Goal: Information Seeking & Learning: Learn about a topic

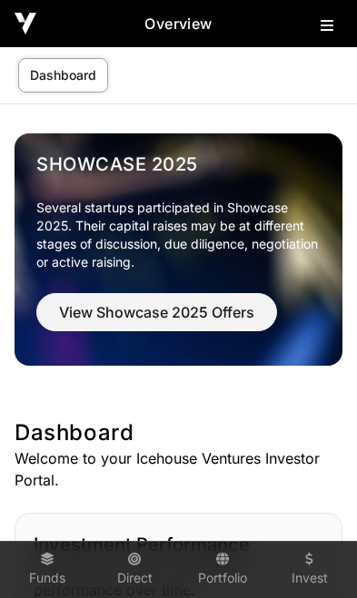
click at [332, 30] on icon at bounding box center [326, 25] width 13 height 15
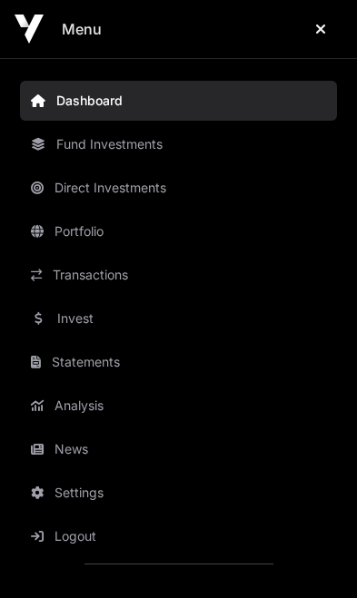
click at [82, 454] on link "News" at bounding box center [178, 449] width 317 height 40
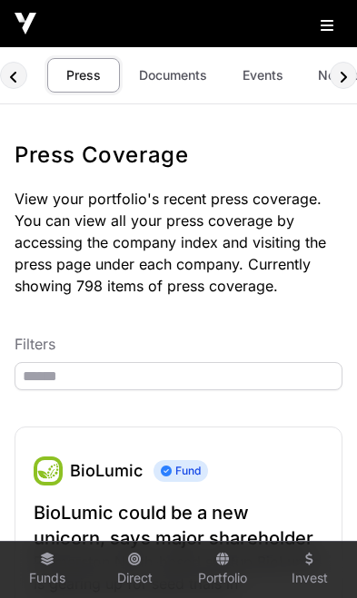
click at [264, 71] on link "Events" at bounding box center [262, 75] width 73 height 34
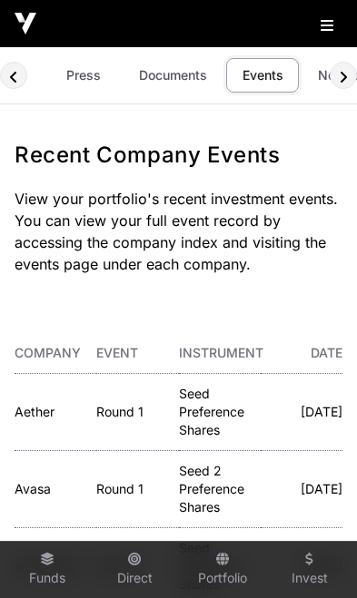
click at [328, 26] on icon at bounding box center [326, 25] width 13 height 15
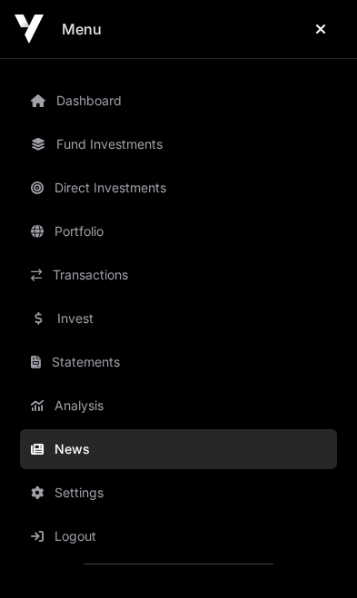
click at [84, 324] on link "Invest" at bounding box center [178, 319] width 317 height 40
click at [64, 322] on link "Invest" at bounding box center [178, 319] width 317 height 40
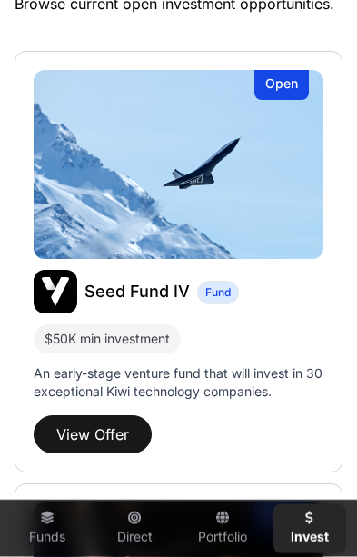
scroll to position [456, 0]
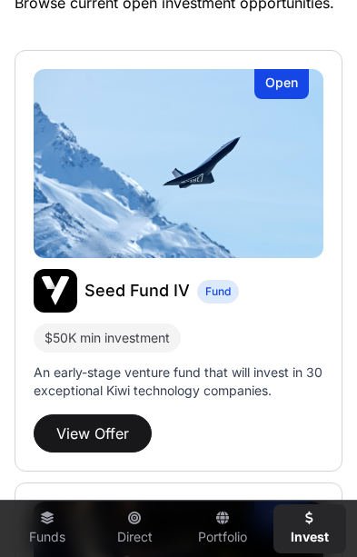
click at [94, 428] on button "View Offer" at bounding box center [93, 433] width 118 height 38
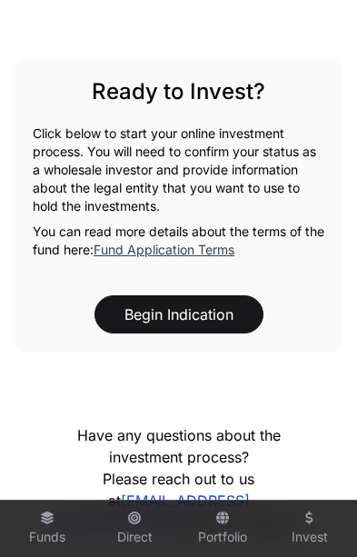
scroll to position [1719, 0]
click at [222, 246] on link "Fund Application Terms" at bounding box center [164, 248] width 141 height 15
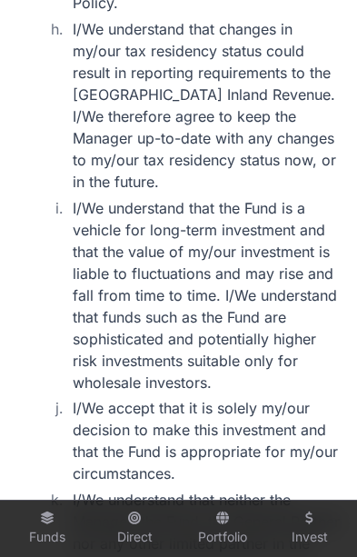
scroll to position [6851, 0]
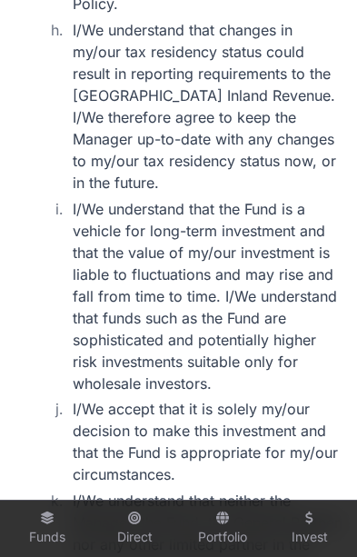
click at [40, 553] on link "Funds" at bounding box center [47, 528] width 73 height 49
click at [44, 524] on icon at bounding box center [47, 517] width 15 height 13
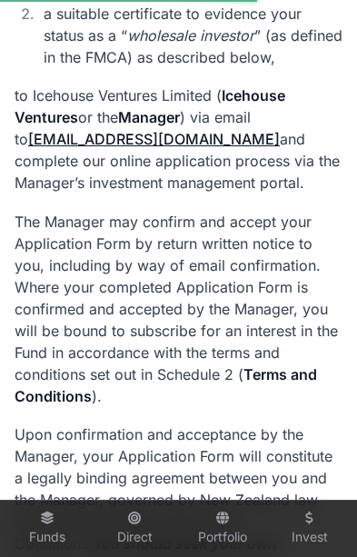
scroll to position [0, 0]
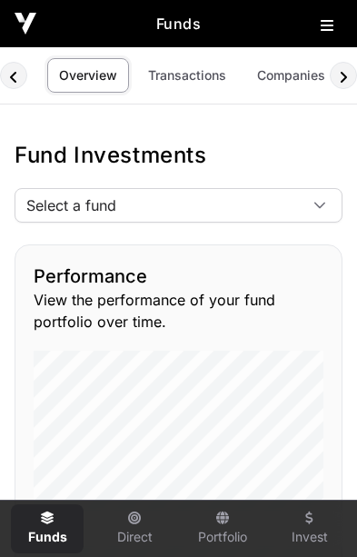
click at [318, 205] on icon at bounding box center [319, 205] width 11 height 6
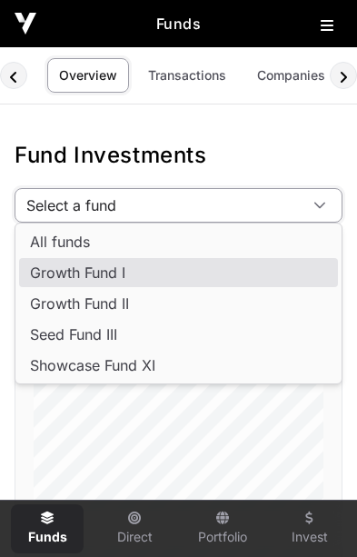
click at [120, 280] on span "Growth Fund I" at bounding box center [77, 272] width 95 height 15
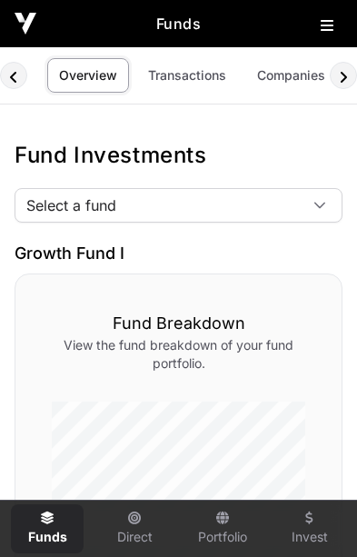
click at [192, 84] on link "Transactions" at bounding box center [187, 75] width 102 height 34
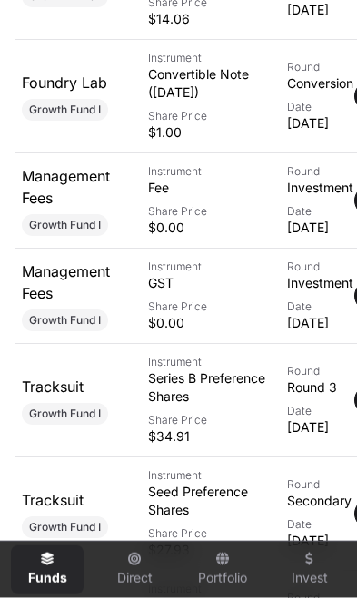
scroll to position [1026, 0]
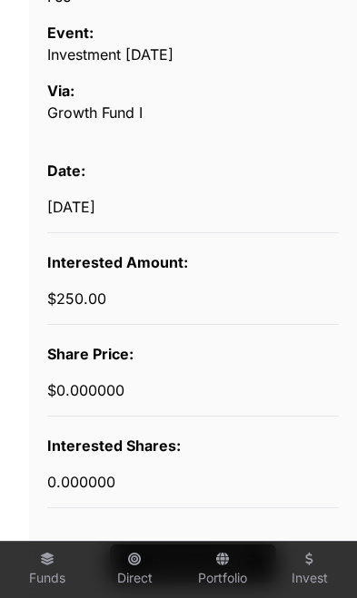
scroll to position [560, 0]
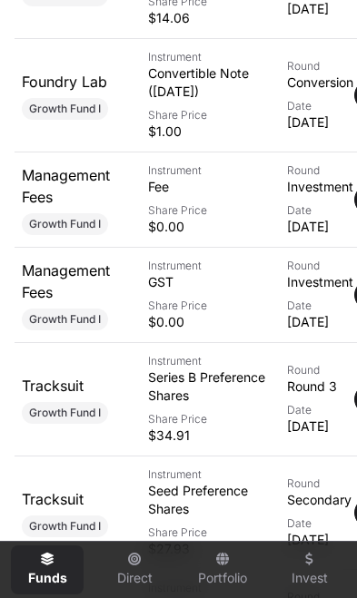
scroll to position [0, 15]
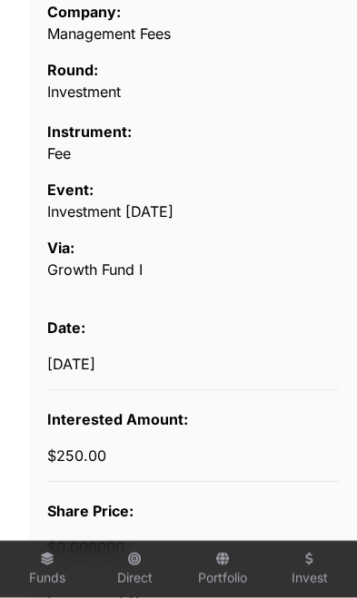
scroll to position [402, 0]
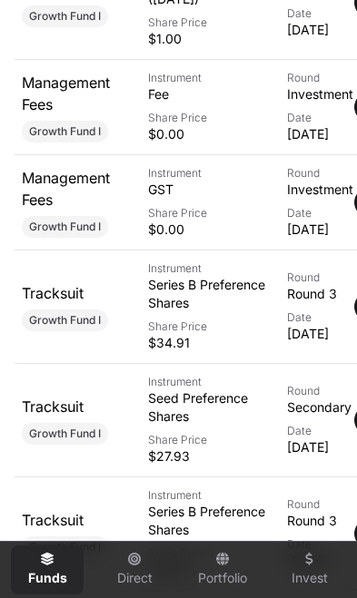
scroll to position [1118, 0]
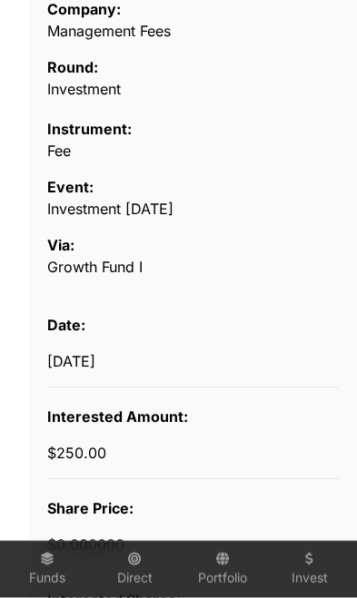
scroll to position [405, 0]
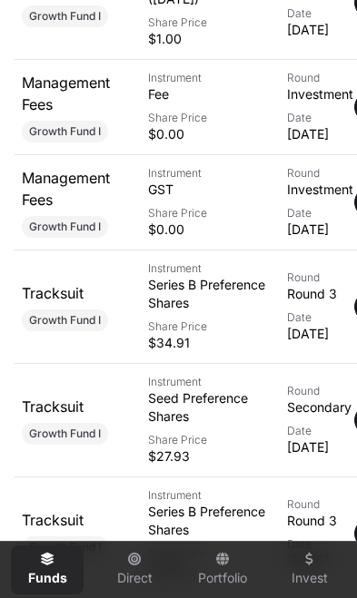
scroll to position [0, 15]
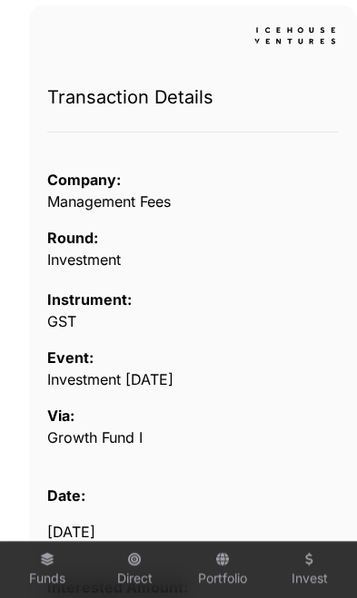
scroll to position [234, 0]
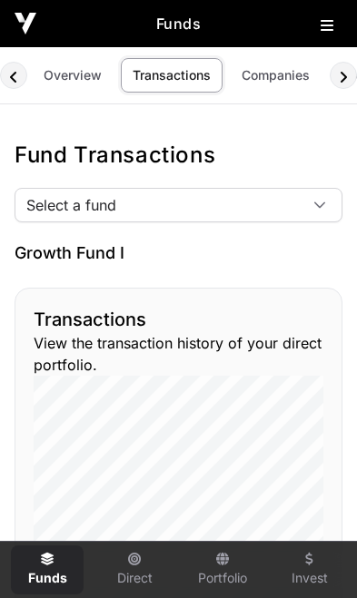
click at [76, 80] on link "Overview" at bounding box center [73, 75] width 82 height 34
click at [326, 27] on icon at bounding box center [326, 25] width 13 height 15
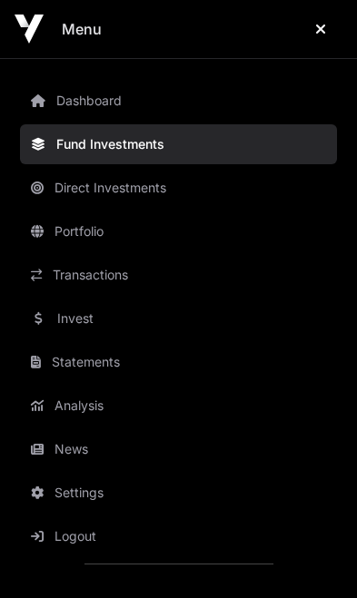
click at [92, 323] on link "Invest" at bounding box center [178, 319] width 317 height 40
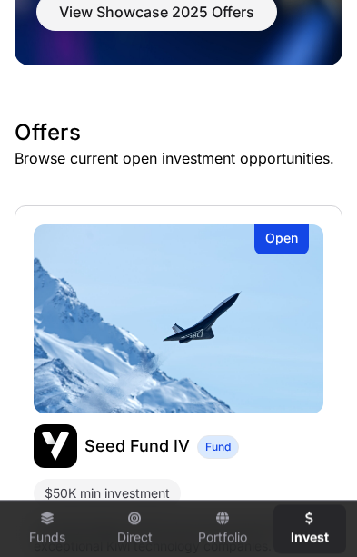
scroll to position [301, 0]
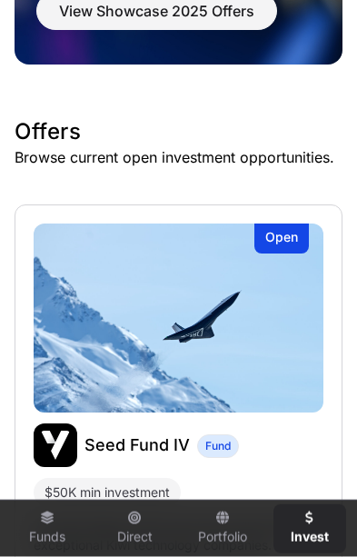
click at [248, 537] on p "An early-stage venture fund that will invest in 30 exceptional Kiwi technology …" at bounding box center [179, 535] width 290 height 36
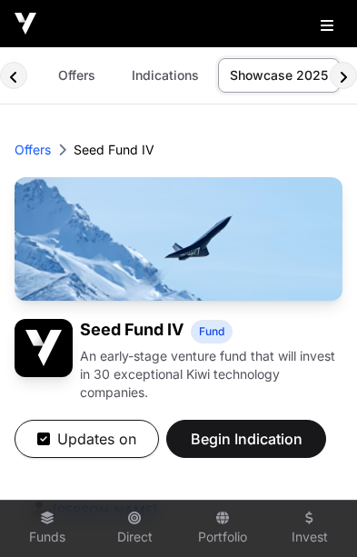
click at [320, 36] on div at bounding box center [178, 23] width 357 height 47
click at [327, 28] on icon at bounding box center [326, 25] width 13 height 15
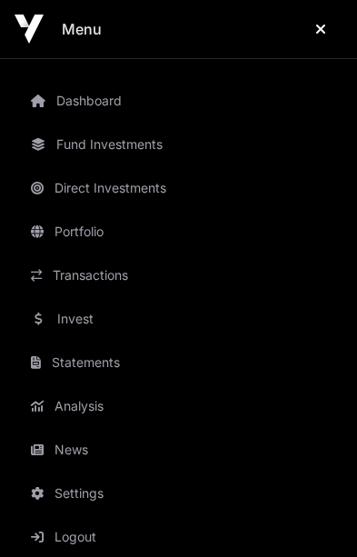
click at [114, 284] on link "Transactions" at bounding box center [178, 275] width 317 height 40
click at [55, 281] on link "Transactions" at bounding box center [178, 275] width 317 height 40
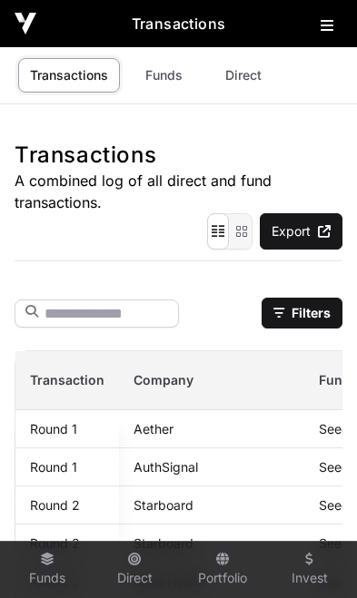
click at [151, 89] on link "Funds" at bounding box center [163, 75] width 73 height 34
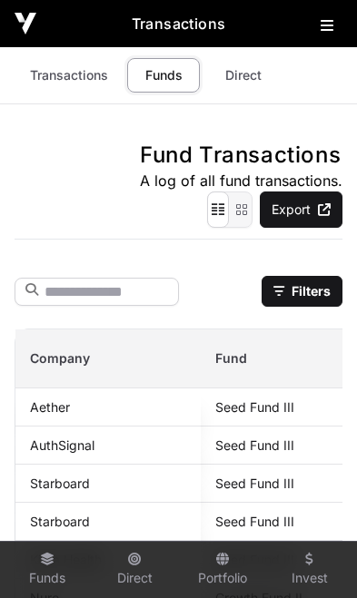
click at [323, 33] on button at bounding box center [331, 22] width 22 height 22
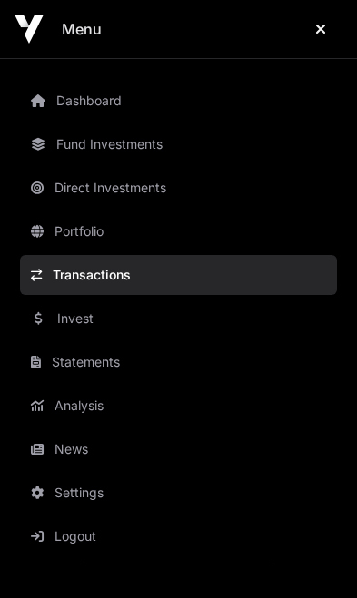
click at [92, 449] on link "News" at bounding box center [178, 449] width 317 height 40
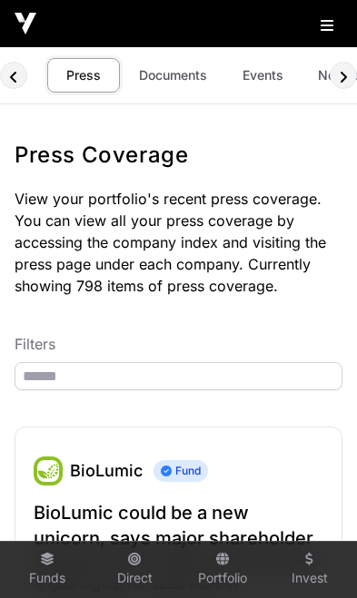
click at [261, 80] on link "Events" at bounding box center [262, 75] width 73 height 34
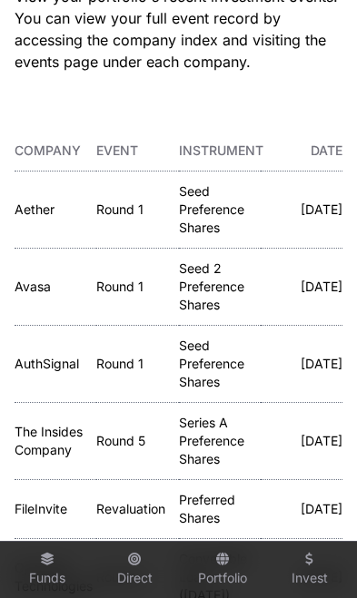
scroll to position [205, 0]
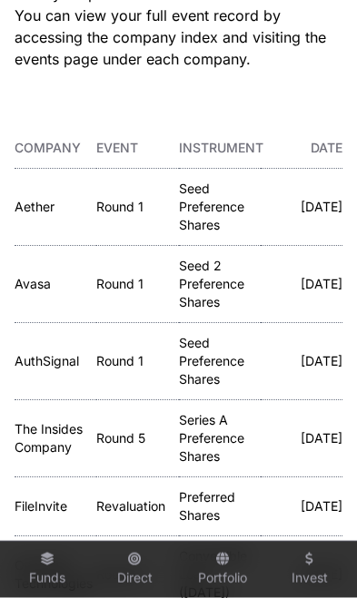
click at [39, 421] on link "The Insides Company" at bounding box center [49, 438] width 68 height 34
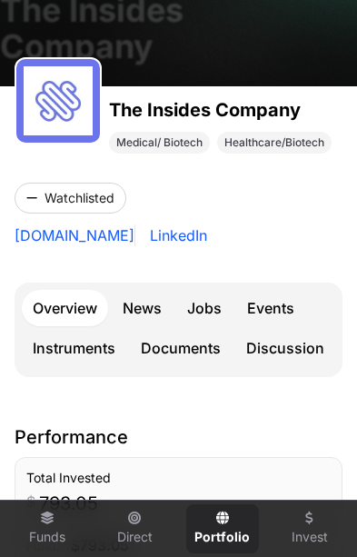
scroll to position [149, 0]
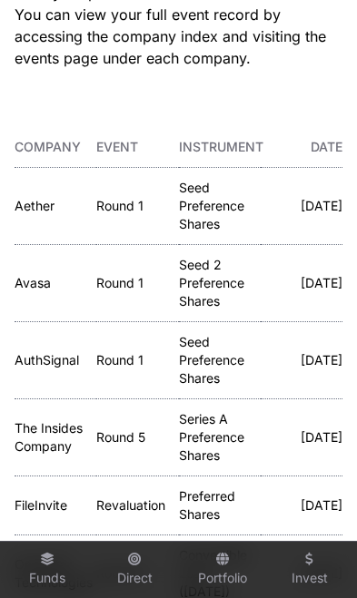
scroll to position [0, 107]
click at [39, 279] on link "Avasa" at bounding box center [33, 282] width 36 height 15
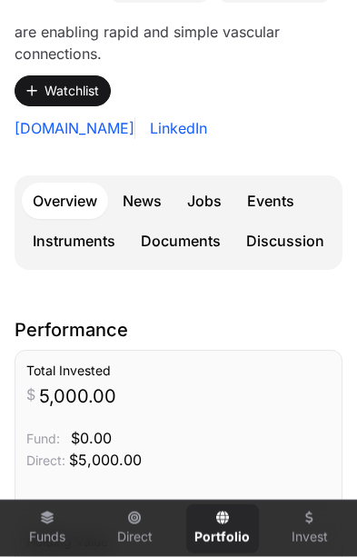
click at [275, 202] on link "Events" at bounding box center [270, 200] width 69 height 36
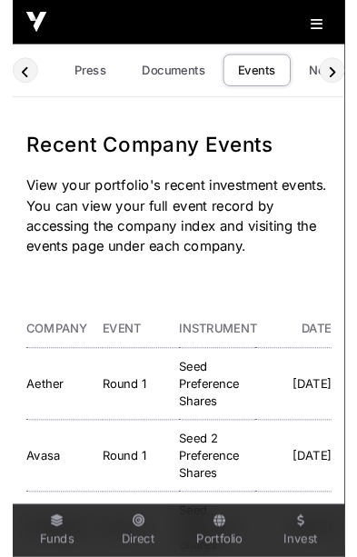
scroll to position [0, 107]
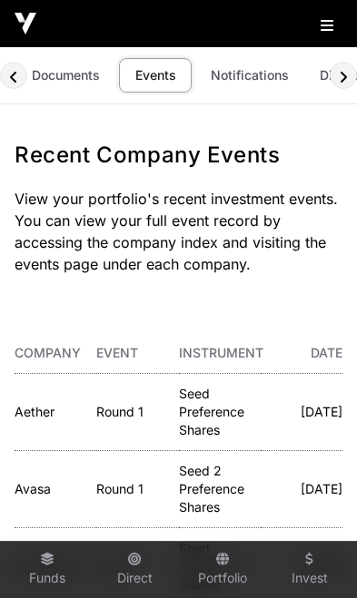
click at [322, 33] on icon at bounding box center [326, 25] width 13 height 15
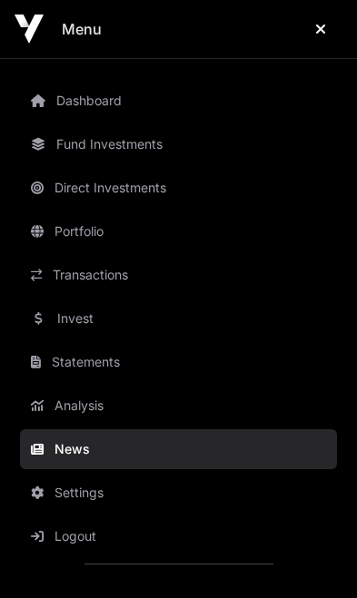
click at [84, 321] on link "Invest" at bounding box center [178, 319] width 317 height 40
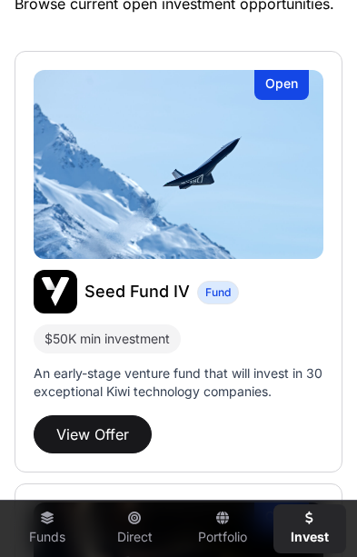
scroll to position [454, 0]
